Goal: Navigation & Orientation: Find specific page/section

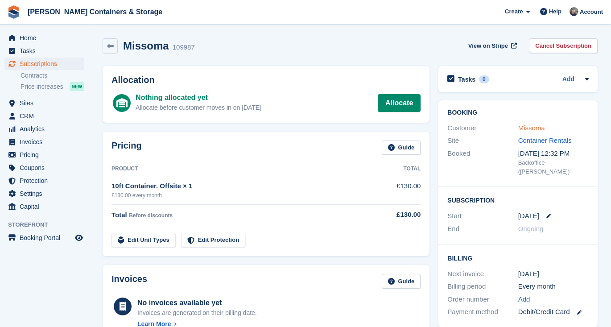
click at [536, 127] on link "Missoma" at bounding box center [531, 128] width 27 height 8
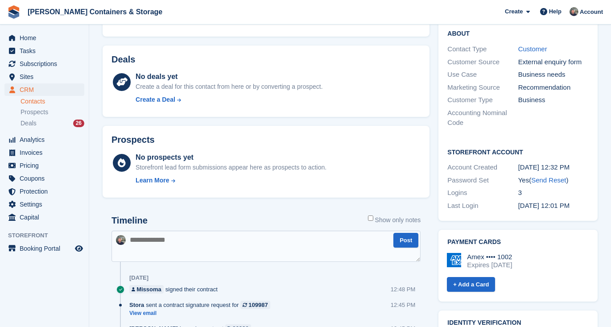
scroll to position [275, 0]
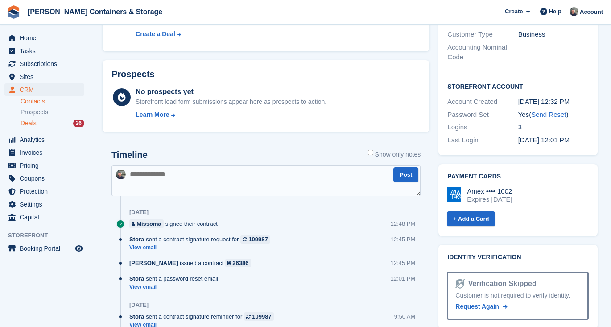
click at [41, 120] on div "Deals 26" at bounding box center [53, 123] width 64 height 8
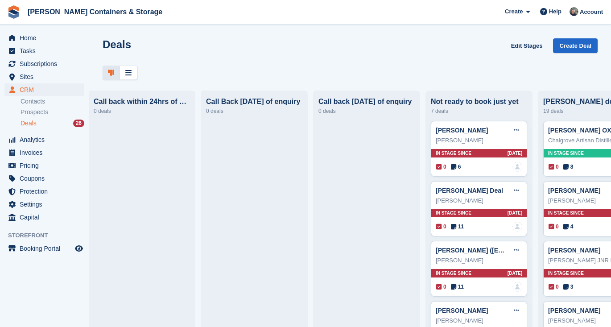
scroll to position [0, 47]
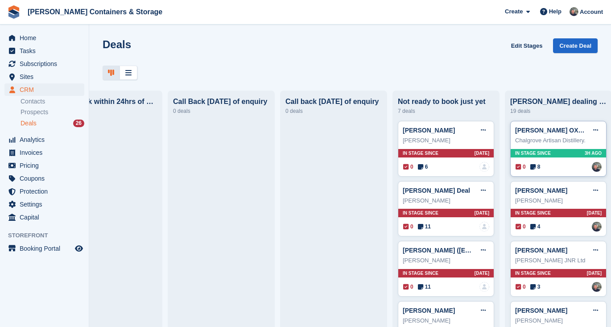
click at [539, 168] on span "8" at bounding box center [535, 167] width 10 height 8
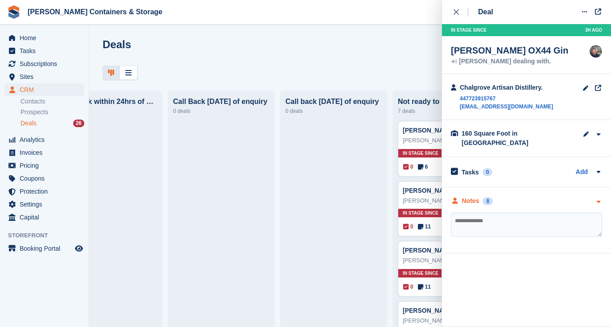
click at [484, 197] on div "8" at bounding box center [488, 201] width 10 height 8
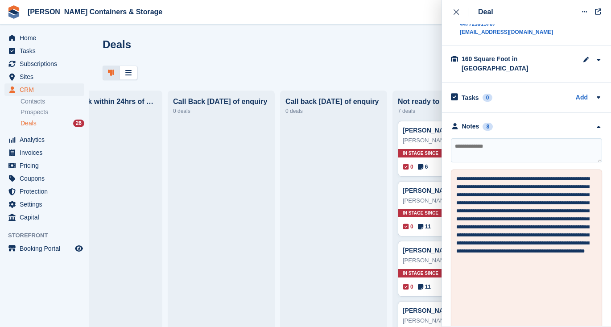
scroll to position [197, 0]
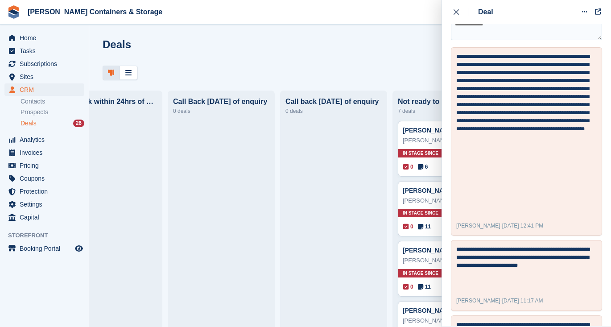
click at [328, 18] on span "[PERSON_NAME] Containers & Storage Create Subscription Invoice Contact Deal Dis…" at bounding box center [305, 12] width 611 height 24
click at [36, 36] on span "Home" at bounding box center [47, 38] width 54 height 12
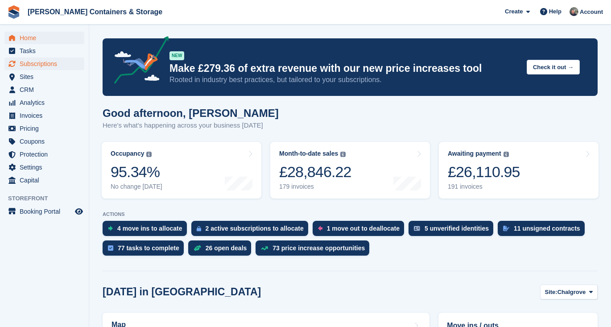
click at [50, 66] on span "Subscriptions" at bounding box center [47, 64] width 54 height 12
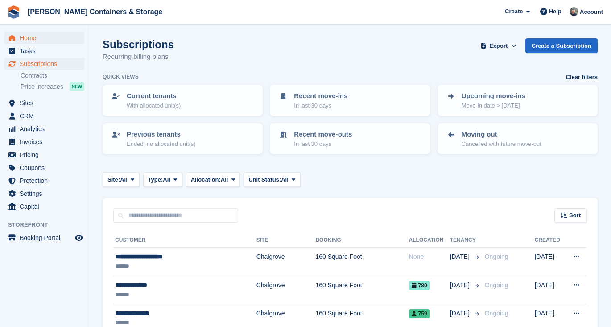
click at [42, 34] on span "Home" at bounding box center [47, 38] width 54 height 12
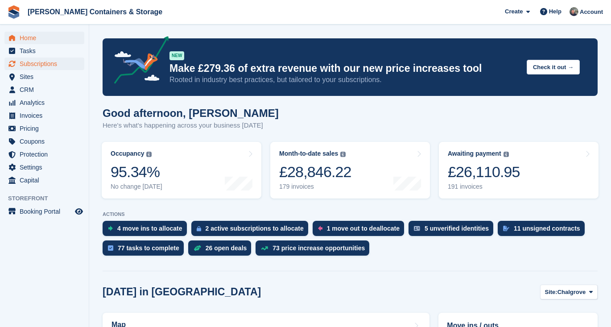
click at [53, 62] on span "Subscriptions" at bounding box center [47, 64] width 54 height 12
